Goal: Task Accomplishment & Management: Manage account settings

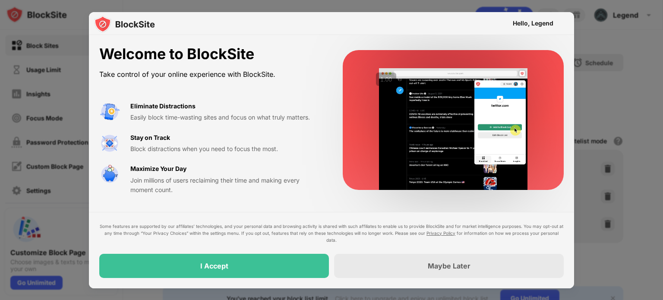
click at [610, 39] on div at bounding box center [331, 150] width 663 height 300
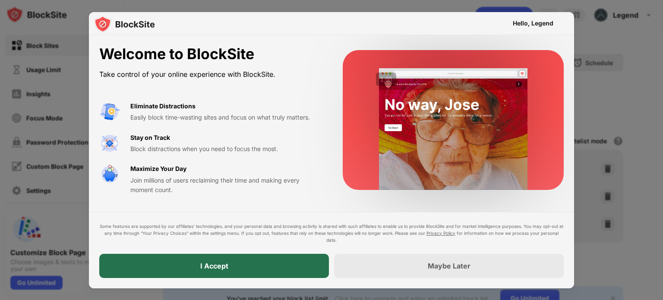
click at [288, 261] on div "I Accept" at bounding box center [214, 266] width 230 height 24
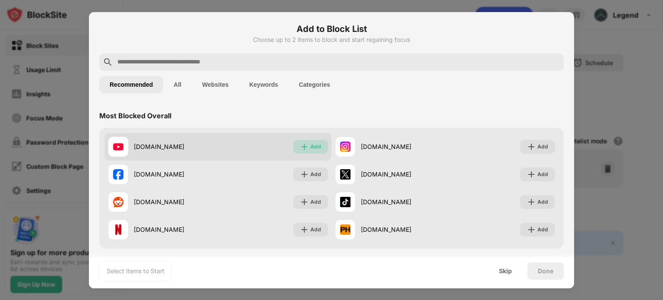
click at [310, 147] on div "Add" at bounding box center [315, 146] width 11 height 9
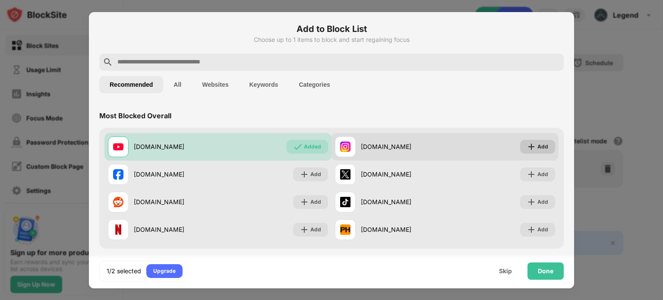
click at [538, 148] on div "Add" at bounding box center [542, 146] width 11 height 9
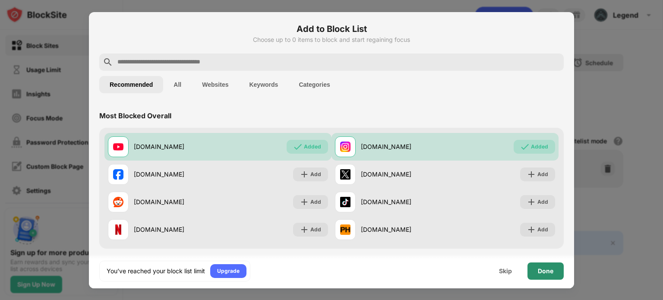
click at [550, 269] on div "Done" at bounding box center [546, 271] width 16 height 7
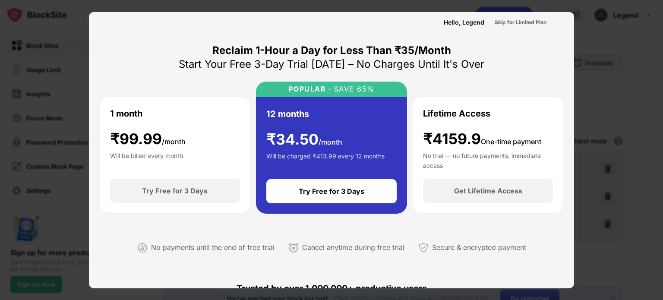
click at [588, 18] on div at bounding box center [331, 150] width 663 height 300
click at [592, 14] on div at bounding box center [331, 150] width 663 height 300
drag, startPoint x: 167, startPoint y: 135, endPoint x: 178, endPoint y: 129, distance: 12.2
click at [168, 135] on div "₹ 99.99 /month" at bounding box center [148, 139] width 76 height 18
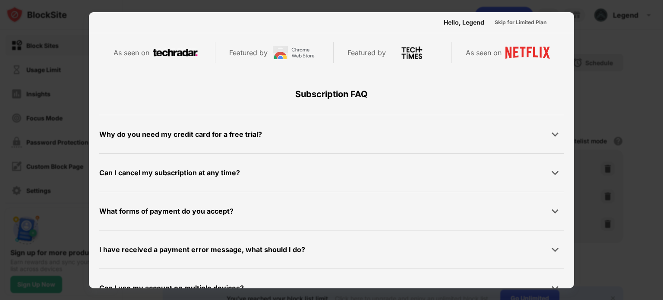
scroll to position [421, 0]
